Goal: Navigation & Orientation: Find specific page/section

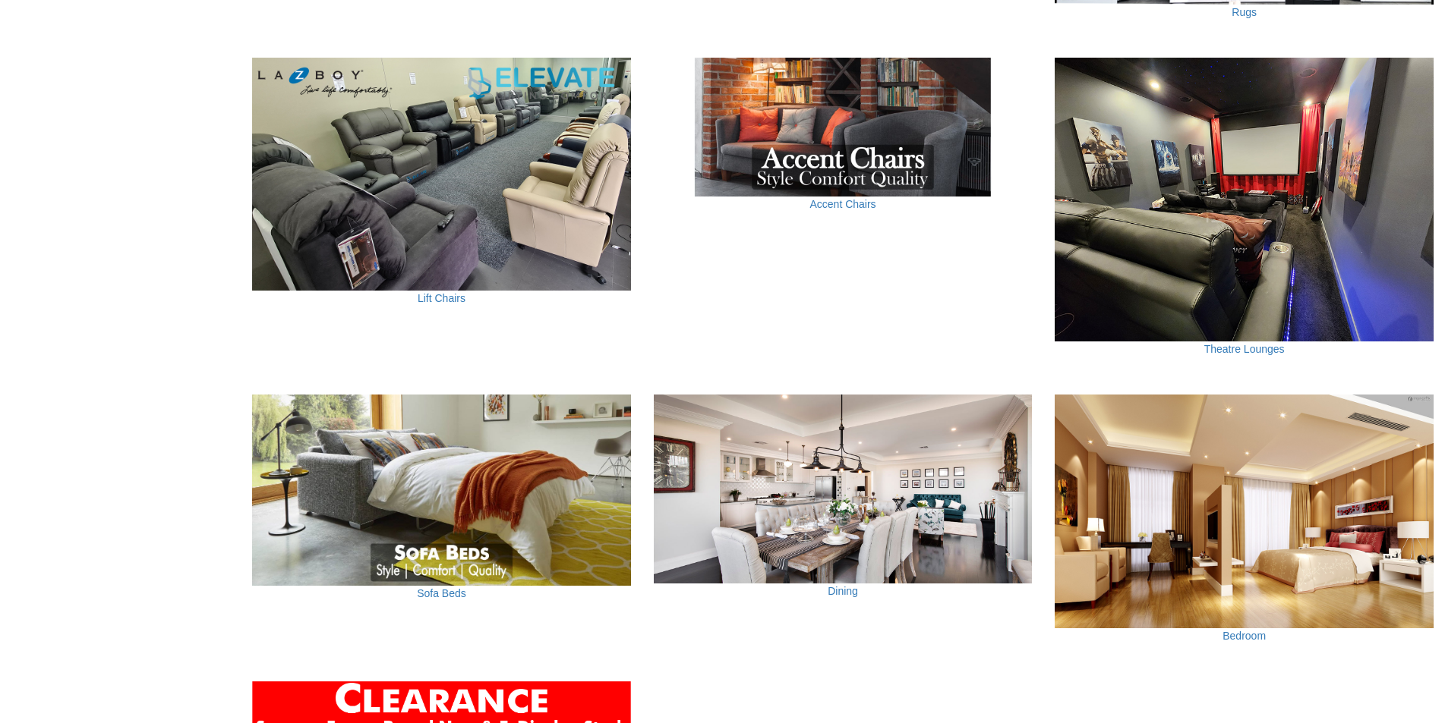
scroll to position [987, 0]
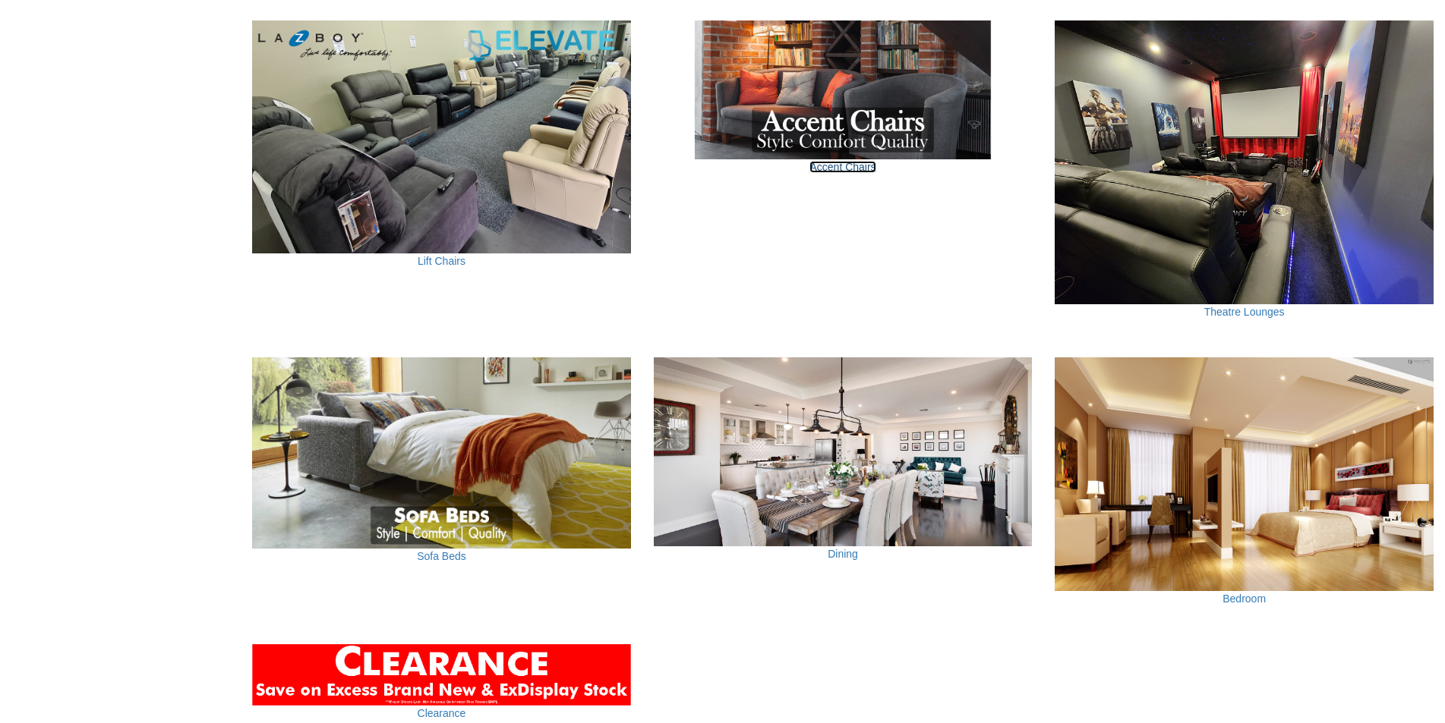
click at [862, 172] on link "Accent Chairs" at bounding box center [842, 167] width 66 height 12
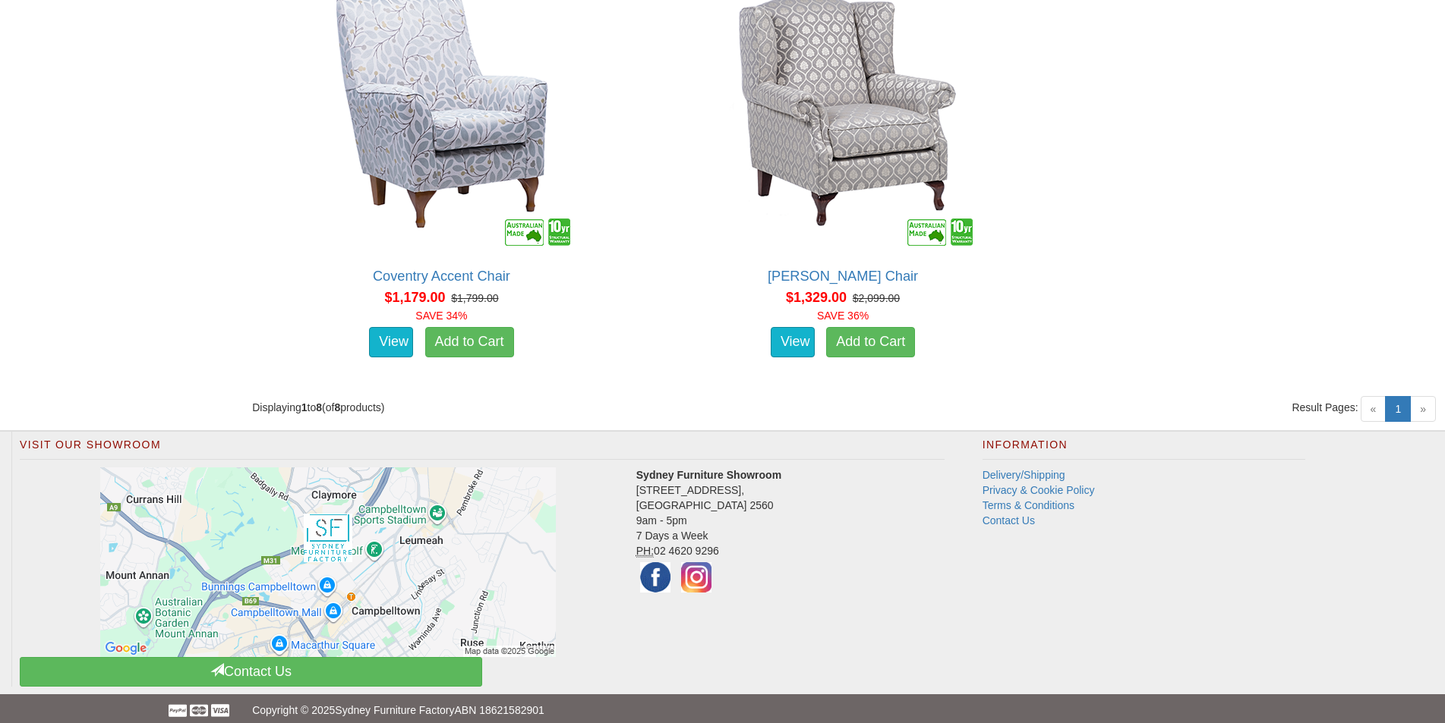
scroll to position [1769, 0]
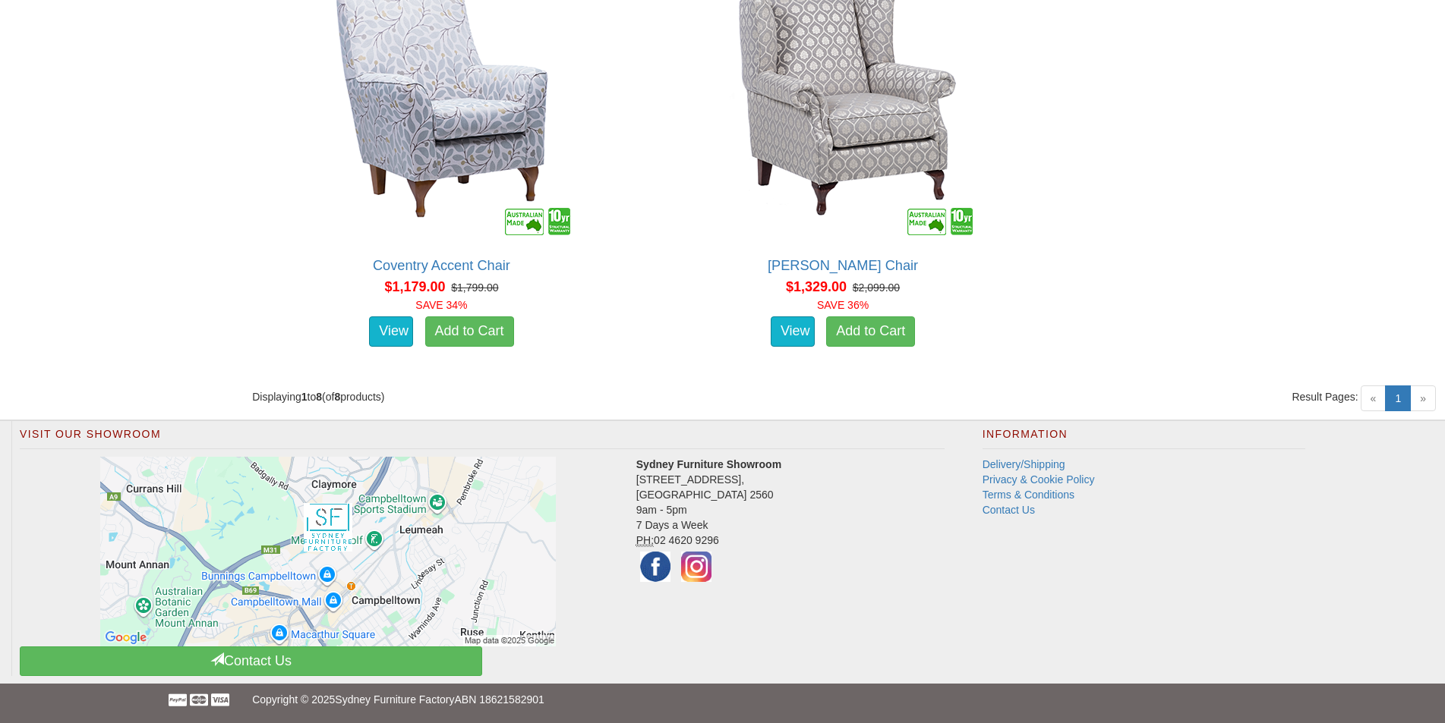
click at [1422, 401] on span "»" at bounding box center [1423, 399] width 26 height 26
click at [1424, 394] on span "»" at bounding box center [1423, 399] width 26 height 26
click at [1370, 399] on span "«" at bounding box center [1373, 399] width 26 height 26
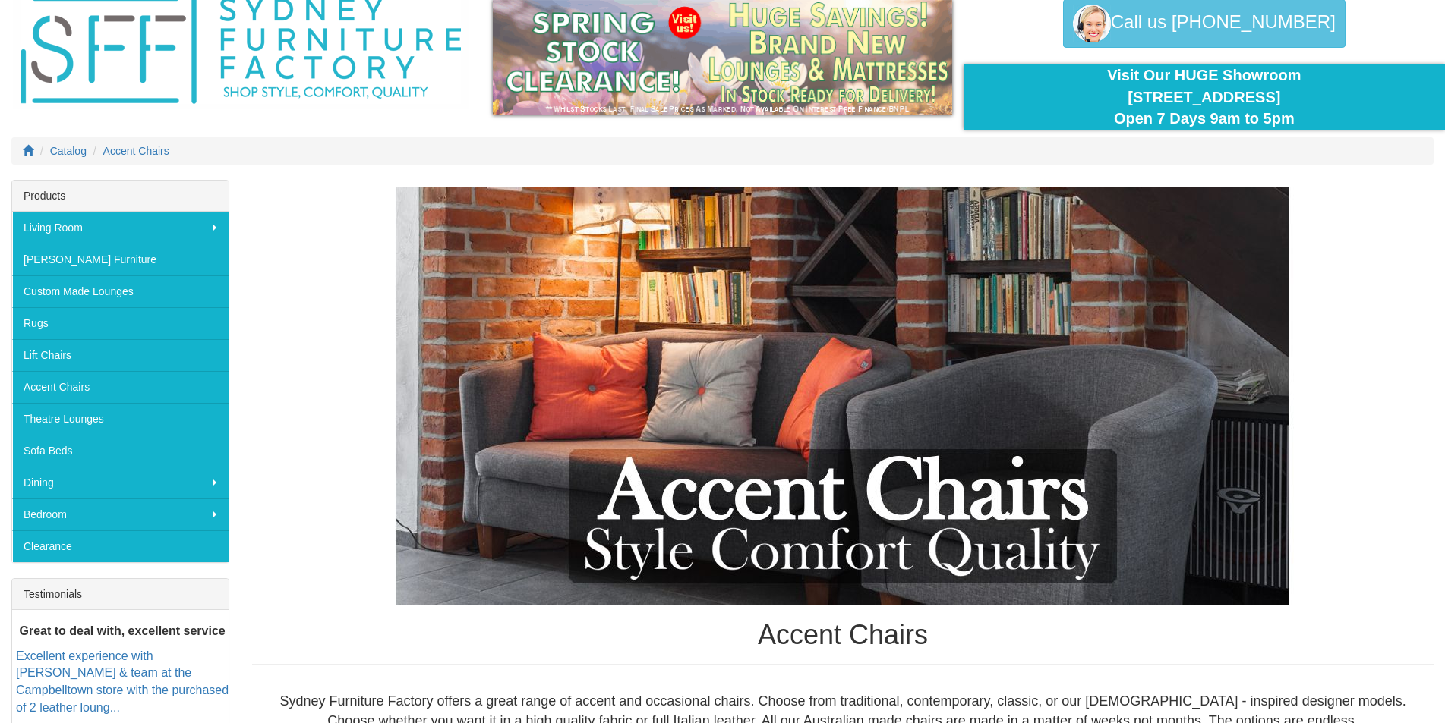
scroll to position [0, 0]
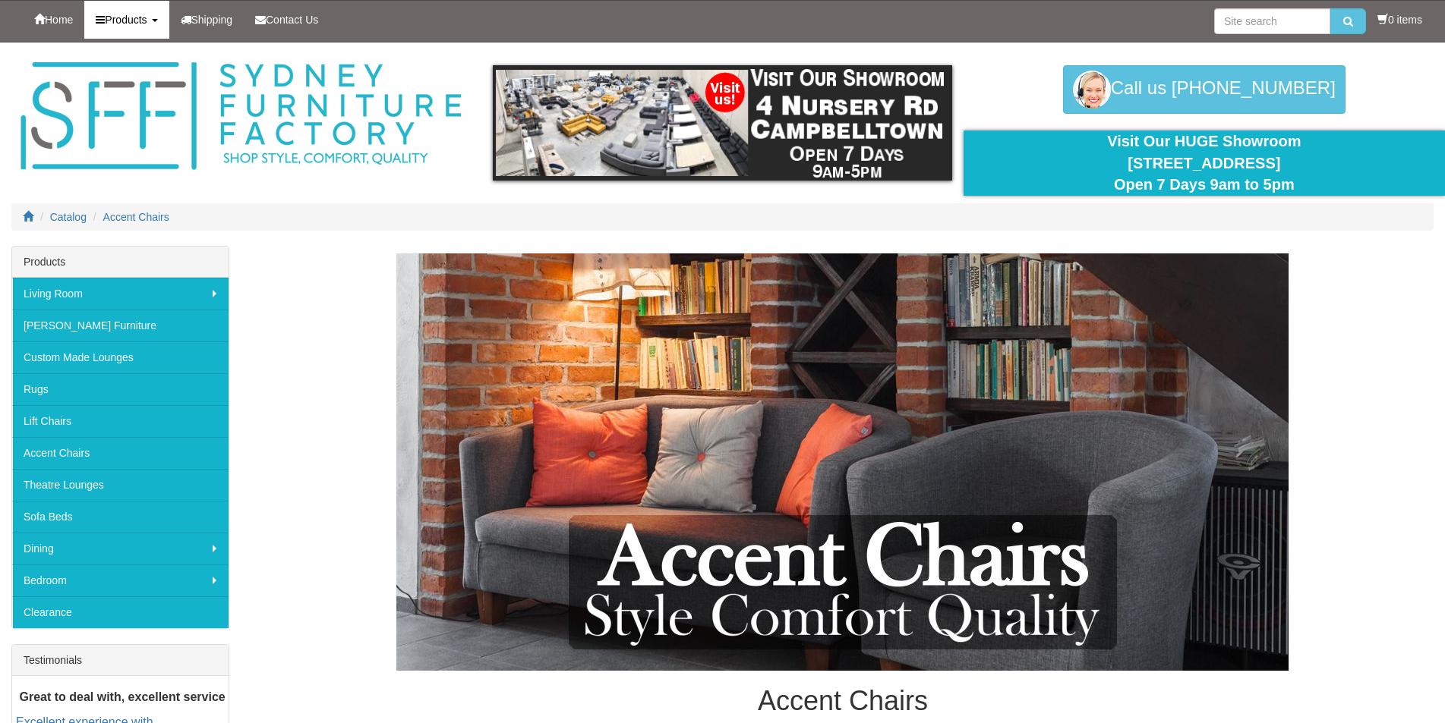
click at [156, 21] on link "Products" at bounding box center [126, 20] width 84 height 38
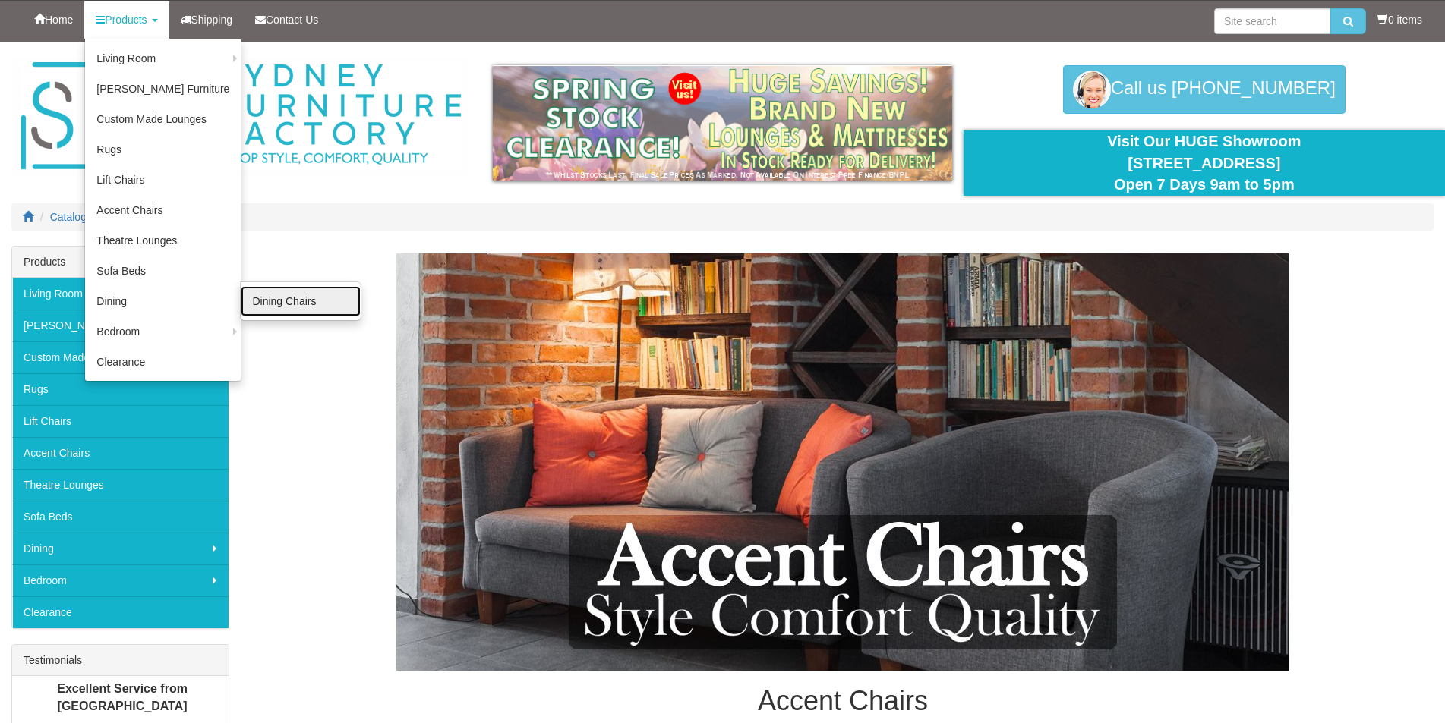
click at [264, 301] on link "Dining Chairs" at bounding box center [301, 301] width 120 height 30
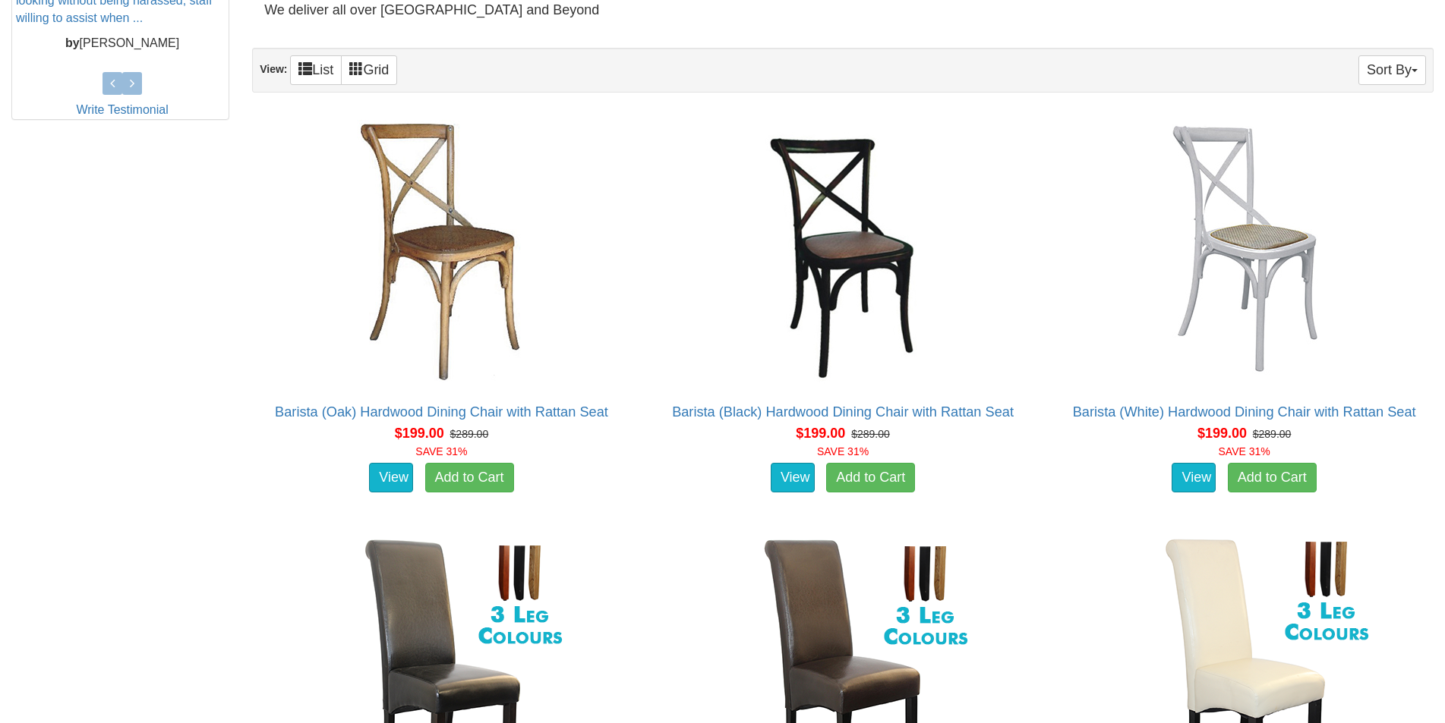
scroll to position [759, 0]
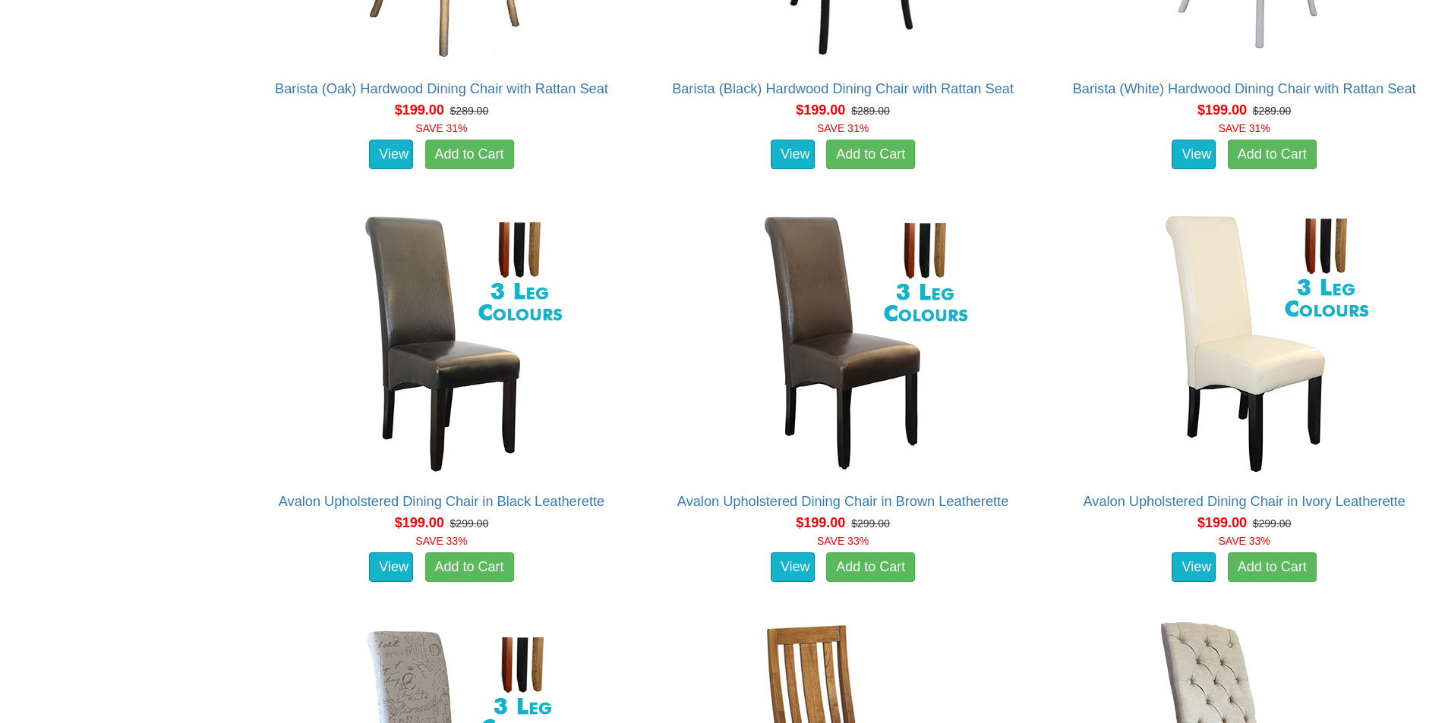
click at [88, 384] on div "Dining Chairs Buy Quality Dining Chairs online at the cheapest prices in Sydney…" at bounding box center [722, 336] width 1445 height 2306
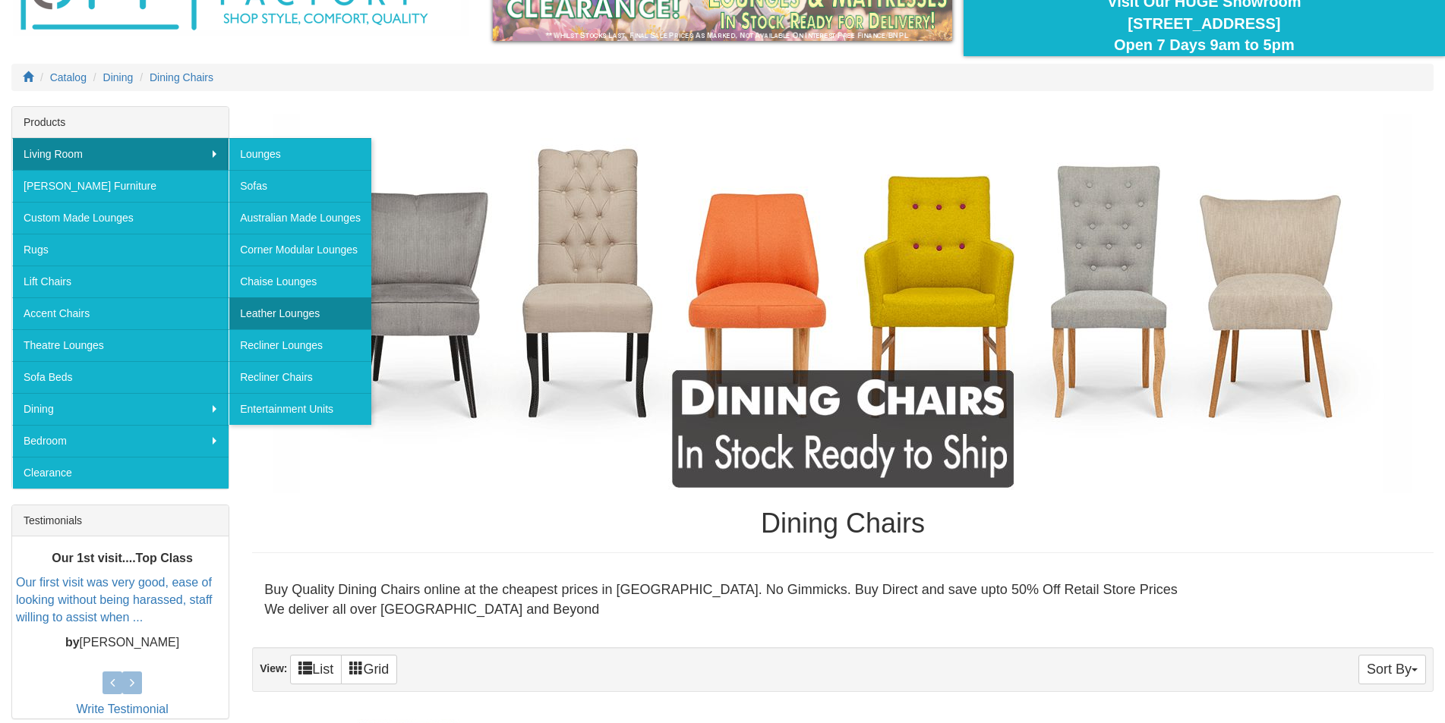
scroll to position [152, 0]
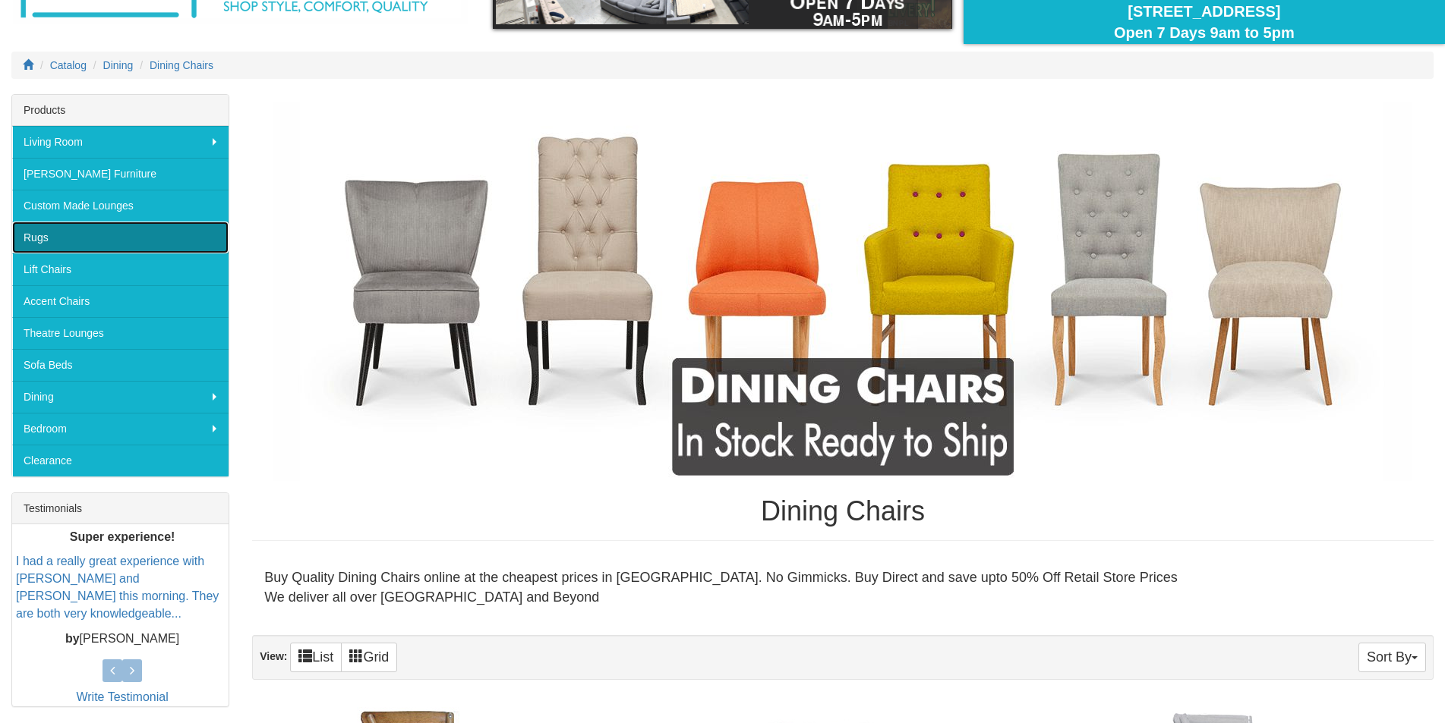
click at [65, 251] on link "Rugs" at bounding box center [120, 238] width 216 height 32
